Goal: Transaction & Acquisition: Register for event/course

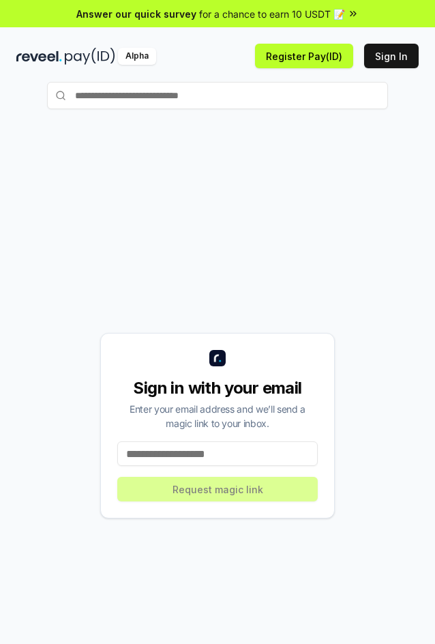
click at [192, 464] on input at bounding box center [217, 453] width 201 height 25
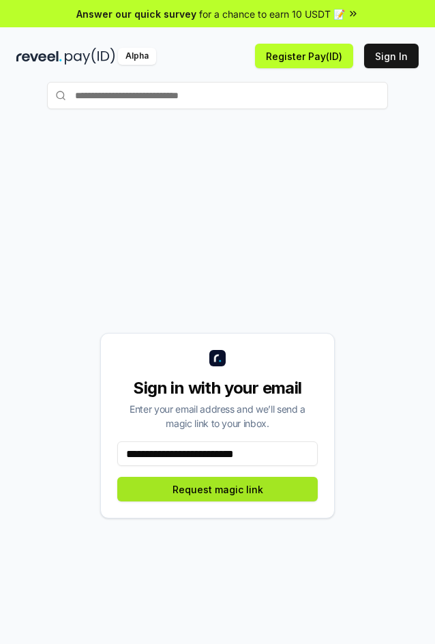
type input "**********"
click at [295, 491] on button "Request magic link" at bounding box center [217, 489] width 201 height 25
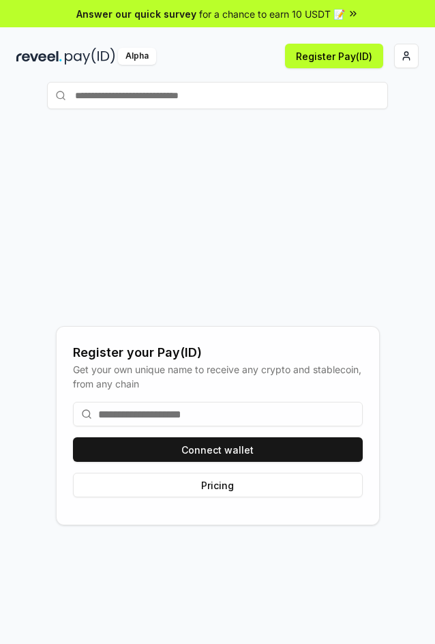
click at [248, 410] on input at bounding box center [218, 414] width 290 height 25
click at [257, 466] on div "Connect wallet Pricing" at bounding box center [218, 449] width 290 height 117
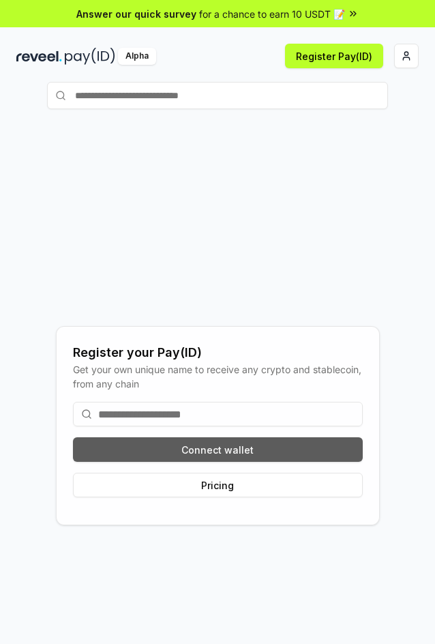
click at [272, 449] on button "Connect wallet" at bounding box center [218, 449] width 290 height 25
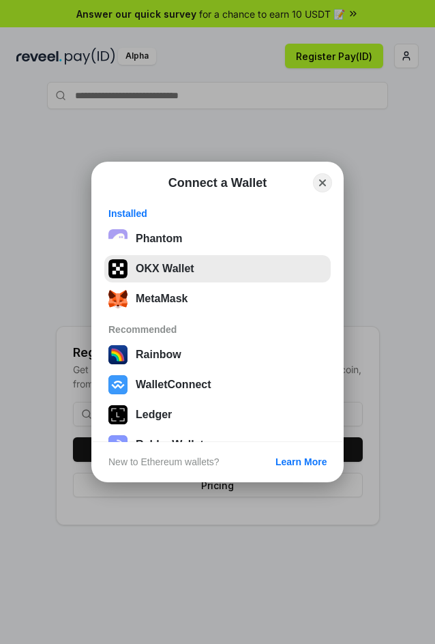
click at [204, 273] on button "OKX Wallet" at bounding box center [217, 268] width 226 height 27
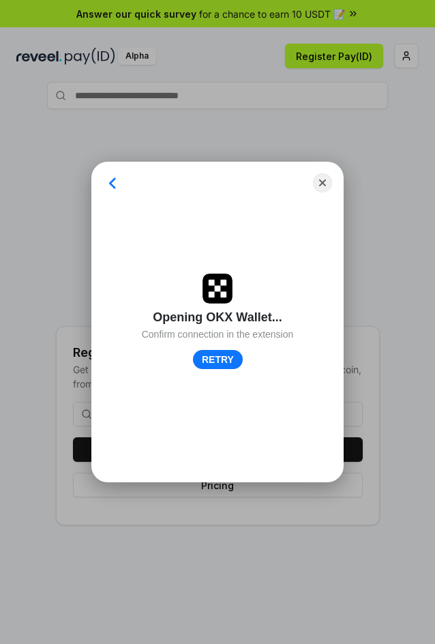
click at [146, 448] on div "Opening OKX Wallet... Confirm connection in the extension RETRY" at bounding box center [217, 336] width 218 height 270
click at [229, 362] on button "RETRY" at bounding box center [217, 360] width 51 height 20
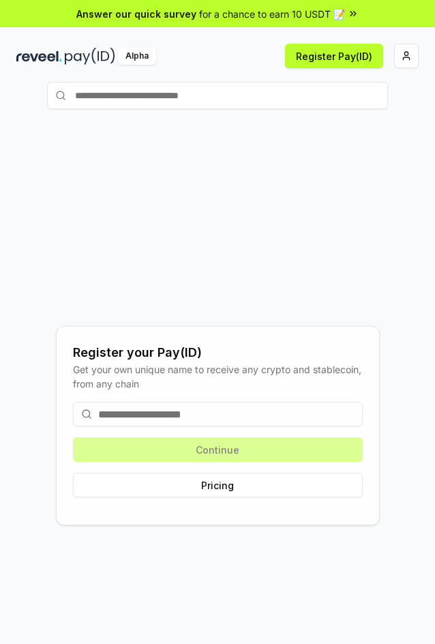
click at [269, 411] on input at bounding box center [218, 414] width 290 height 25
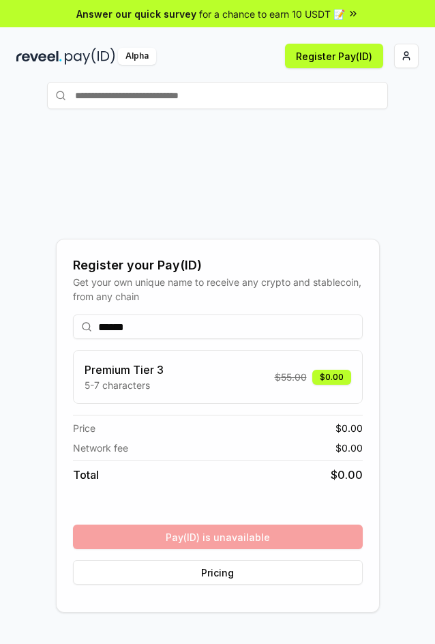
click at [273, 391] on div "Premium Tier 3 5-7 characters $ 55.00 $0.00" at bounding box center [218, 377] width 267 height 31
click at [284, 381] on span "$ 55.00" at bounding box center [291, 377] width 32 height 14
click at [181, 332] on input "******" at bounding box center [218, 327] width 290 height 25
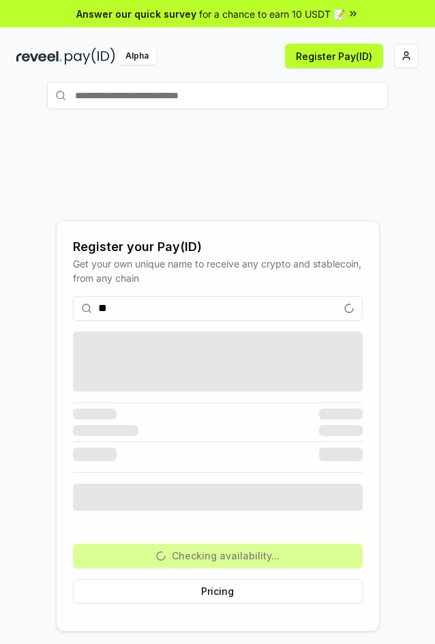
type input "*"
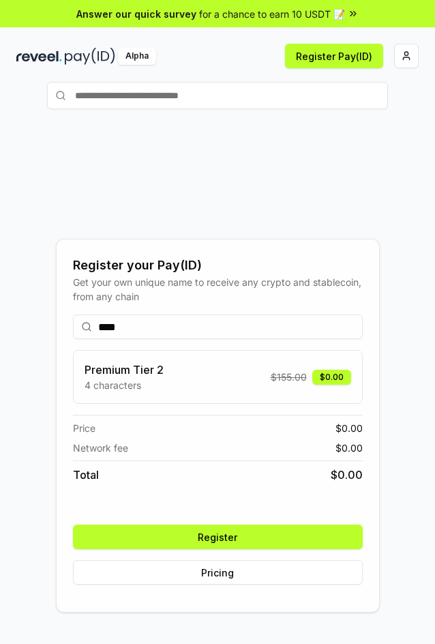
type input "****"
click at [258, 386] on div "Premium Tier 2 4 characters $ 155.00 $0.00" at bounding box center [218, 377] width 267 height 31
click at [292, 535] on button "Register" at bounding box center [218, 537] width 290 height 25
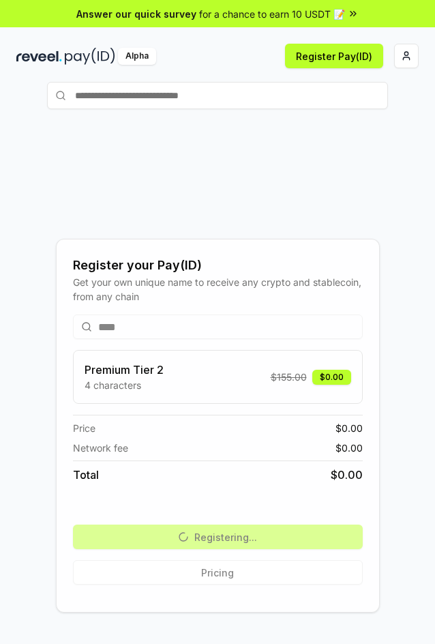
scroll to position [68, 0]
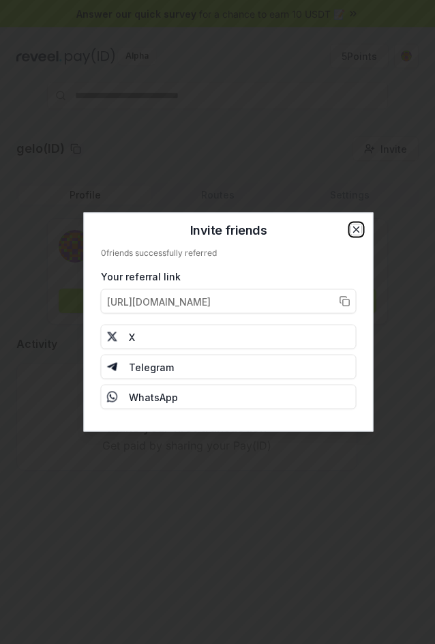
click at [353, 224] on icon "button" at bounding box center [356, 229] width 11 height 11
